Goal: Download file/media

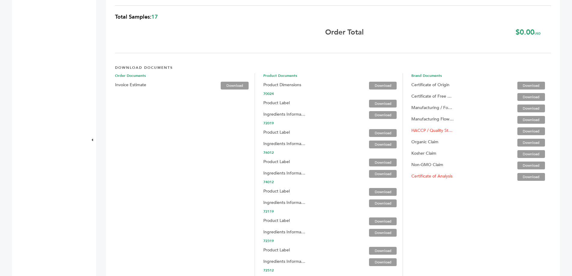
click at [522, 143] on link "Download" at bounding box center [531, 143] width 28 height 8
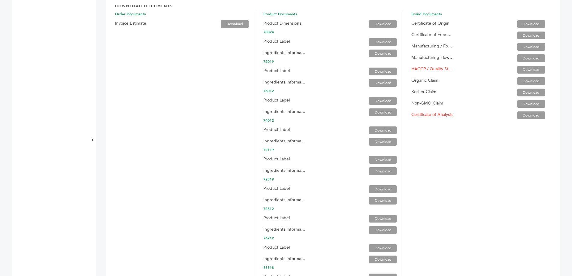
scroll to position [991, 0]
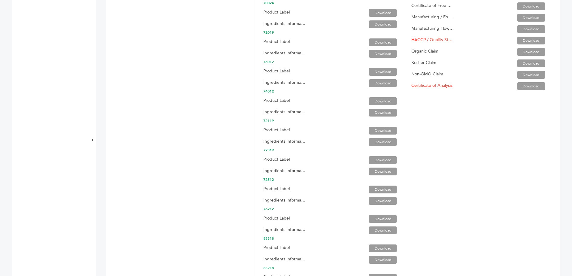
click at [528, 52] on link "Download" at bounding box center [531, 52] width 28 height 8
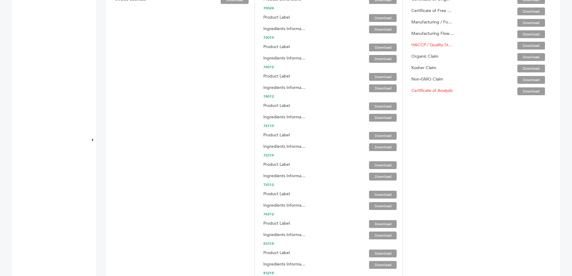
scroll to position [991, 0]
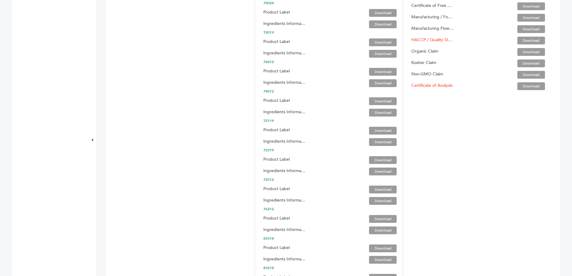
click at [528, 62] on link "Download" at bounding box center [531, 63] width 28 height 8
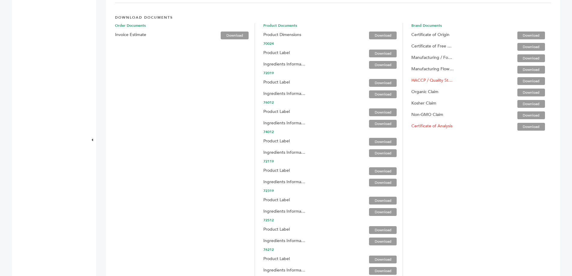
scroll to position [961, 0]
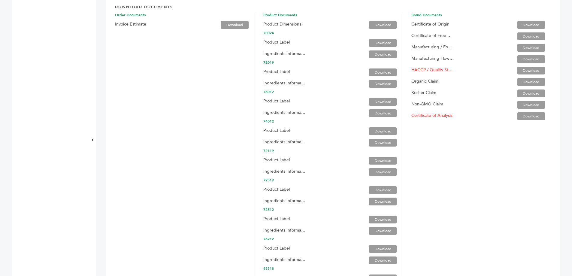
click at [525, 116] on link "Download" at bounding box center [531, 116] width 28 height 8
click at [527, 103] on link "Download" at bounding box center [531, 105] width 28 height 8
click at [534, 116] on link "Download" at bounding box center [531, 116] width 28 height 8
click at [434, 116] on label "Certificate of Analysis" at bounding box center [431, 115] width 41 height 7
click at [526, 71] on link "Download" at bounding box center [531, 71] width 28 height 8
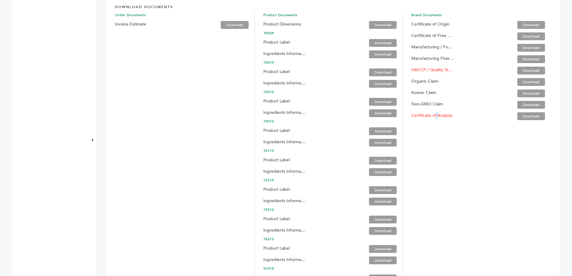
click at [519, 49] on link "Download" at bounding box center [531, 48] width 28 height 8
click at [527, 47] on link "Download" at bounding box center [531, 48] width 28 height 8
click at [527, 80] on link "Download" at bounding box center [531, 82] width 28 height 8
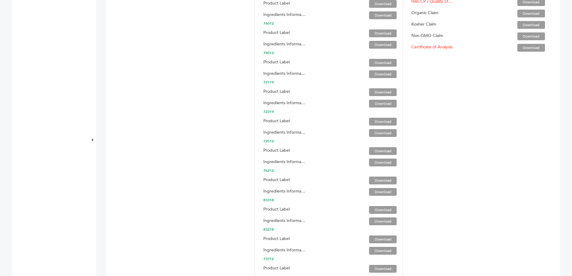
scroll to position [1033, 0]
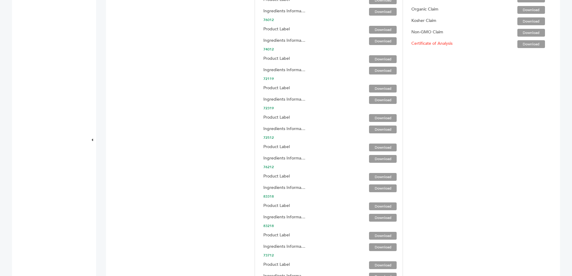
click at [523, 21] on link "Download" at bounding box center [531, 21] width 28 height 8
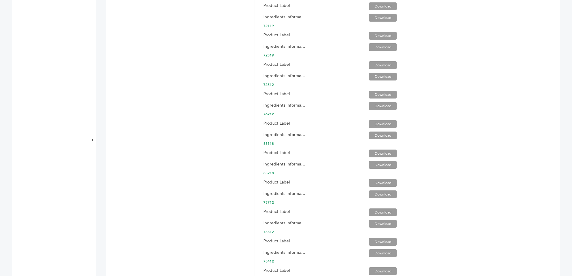
scroll to position [844, 0]
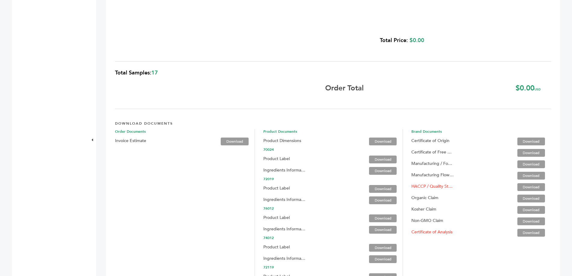
click at [523, 163] on link "Download" at bounding box center [531, 164] width 28 height 8
drag, startPoint x: 408, startPoint y: 209, endPoint x: 464, endPoint y: 214, distance: 56.1
click at [463, 214] on span "Kosher Claim Download" at bounding box center [481, 209] width 140 height 11
copy label "Kosher Claim"
drag, startPoint x: 409, startPoint y: 198, endPoint x: 458, endPoint y: 198, distance: 48.9
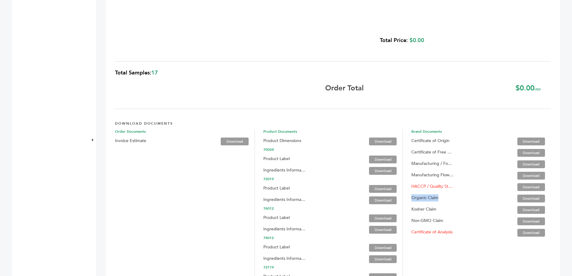
click at [458, 198] on span "Organic Claim Download" at bounding box center [481, 198] width 140 height 11
copy label "Organic Claim"
click at [529, 231] on link "Download" at bounding box center [531, 233] width 28 height 8
drag, startPoint x: 454, startPoint y: 200, endPoint x: 454, endPoint y: 235, distance: 34.5
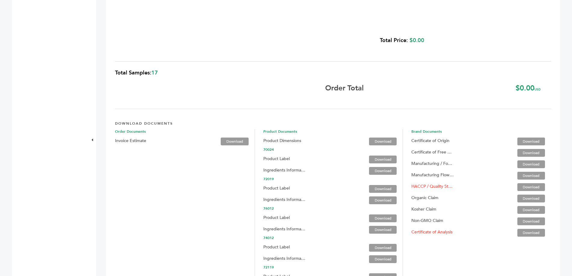
click at [488, 228] on span "Certificate of Analysis Download" at bounding box center [481, 232] width 140 height 11
click at [523, 234] on link "Download" at bounding box center [531, 233] width 28 height 8
click at [436, 231] on label "Certificate of Analysis" at bounding box center [431, 231] width 41 height 7
drag, startPoint x: 436, startPoint y: 232, endPoint x: 444, endPoint y: 234, distance: 8.2
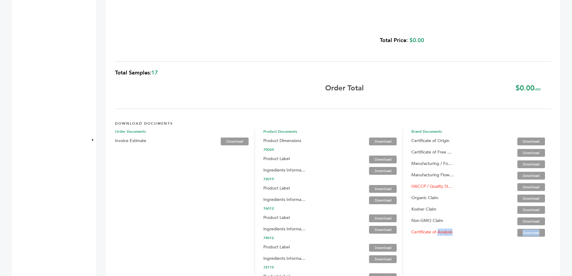
click at [436, 232] on label "Certificate of Analysis" at bounding box center [431, 231] width 41 height 7
click at [530, 230] on link "Download" at bounding box center [531, 233] width 28 height 8
click at [525, 209] on link "Download" at bounding box center [531, 210] width 28 height 8
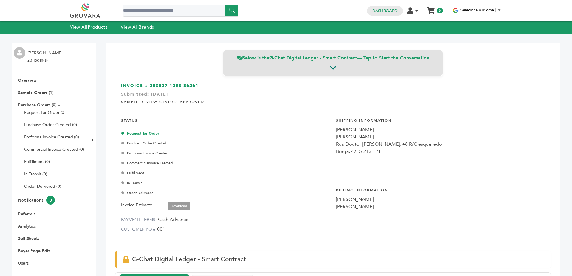
click at [330, 67] on icon at bounding box center [333, 67] width 6 height 7
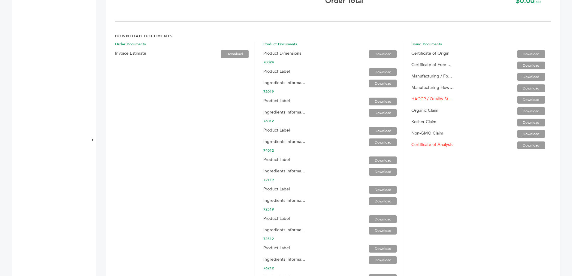
scroll to position [908, 0]
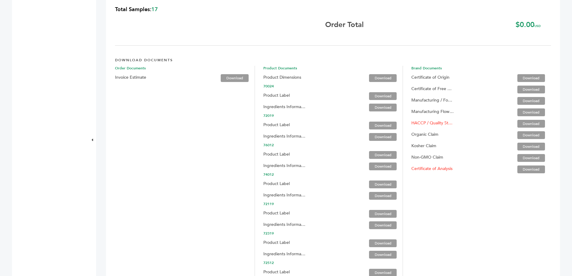
click at [530, 78] on link "Download" at bounding box center [531, 78] width 28 height 8
click at [523, 100] on link "Download" at bounding box center [531, 101] width 28 height 8
click at [526, 78] on link "Download" at bounding box center [531, 78] width 28 height 8
click at [523, 98] on link "Download" at bounding box center [531, 101] width 28 height 8
click at [532, 101] on link "Download" at bounding box center [531, 101] width 28 height 8
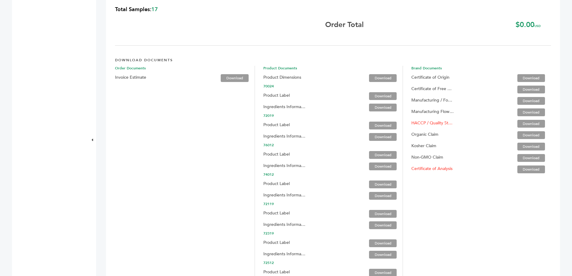
click at [528, 100] on link "Download" at bounding box center [531, 101] width 28 height 8
click at [467, 136] on span "Organic Claim Download" at bounding box center [481, 134] width 140 height 11
click at [531, 113] on link "Download" at bounding box center [531, 112] width 28 height 8
click at [527, 168] on link "Download" at bounding box center [531, 169] width 28 height 8
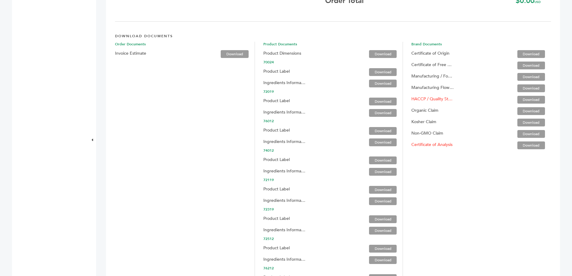
scroll to position [900, 0]
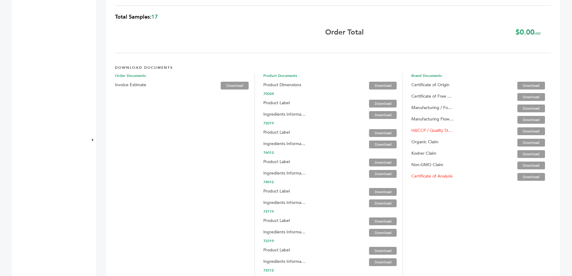
click at [377, 85] on link "Download" at bounding box center [383, 86] width 28 height 8
click at [385, 86] on link "Download" at bounding box center [383, 86] width 28 height 8
click at [383, 102] on link "Download" at bounding box center [383, 104] width 28 height 8
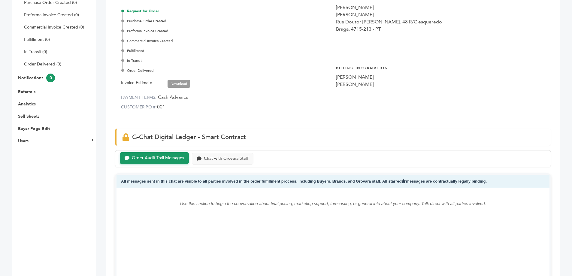
scroll to position [0, 0]
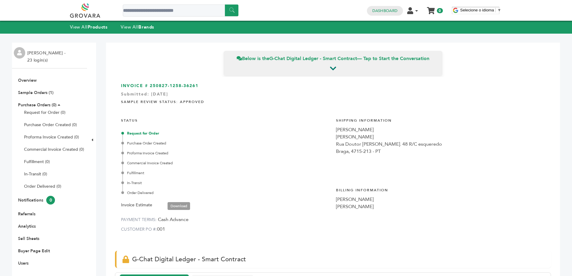
click at [39, 59] on li "Marcio Sousa - 23 login(s)" at bounding box center [47, 57] width 40 height 14
drag, startPoint x: 26, startPoint y: 59, endPoint x: 30, endPoint y: 59, distance: 4.5
click at [30, 59] on div "Marcio Sousa - 23 login(s)" at bounding box center [49, 56] width 75 height 26
click at [30, 59] on li "Marcio Sousa - 23 login(s)" at bounding box center [47, 57] width 40 height 14
click at [417, 9] on icon at bounding box center [416, 11] width 3 height 4
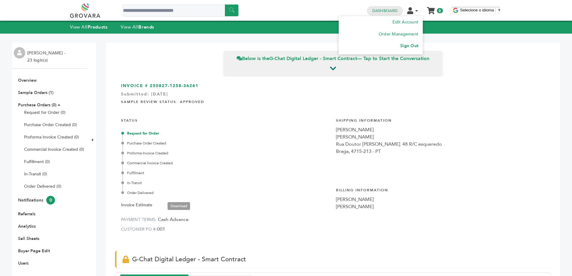
click at [412, 46] on link "Sign Out" at bounding box center [409, 46] width 18 height 6
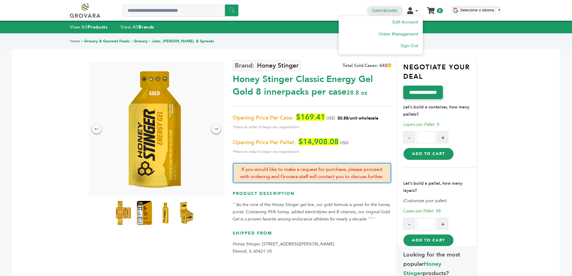
click at [414, 12] on li "Edit Account Order Management Sign Out" at bounding box center [415, 11] width 16 height 6
click at [416, 11] on icon at bounding box center [416, 11] width 3 height 4
click at [409, 46] on link "Sign Out" at bounding box center [409, 46] width 18 height 6
